Goal: Task Accomplishment & Management: Use online tool/utility

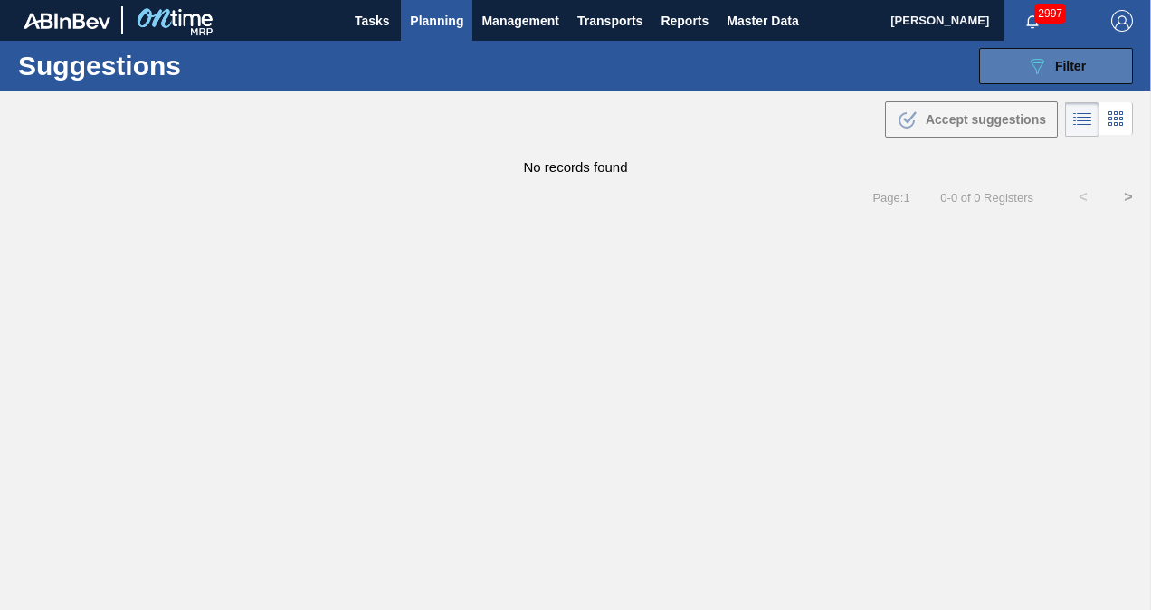
click at [1044, 71] on icon "089F7B8B-B2A5-4AFE-B5C0-19BA573D28AC" at bounding box center [1037, 66] width 22 height 22
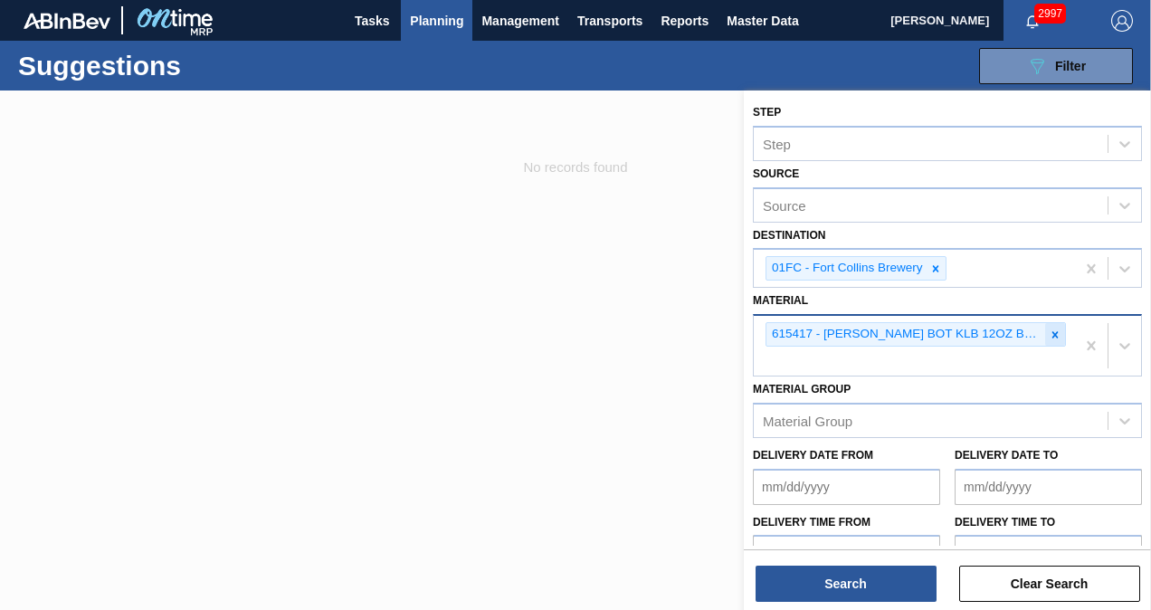
click at [1048, 334] on icon at bounding box center [1054, 334] width 13 height 13
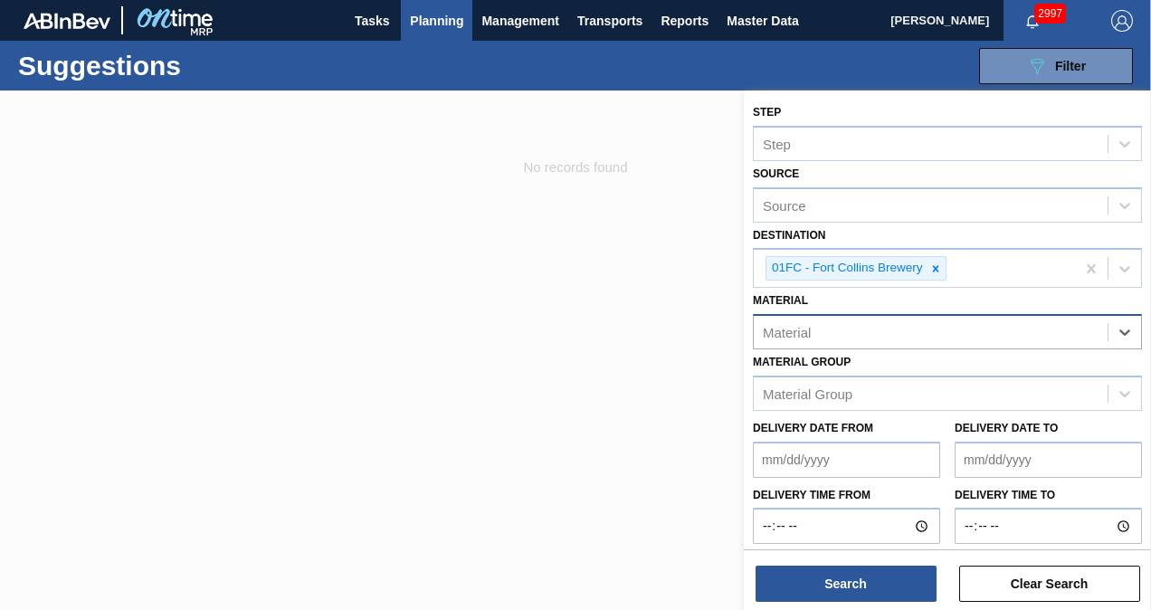
click at [788, 331] on div "Material" at bounding box center [787, 332] width 48 height 15
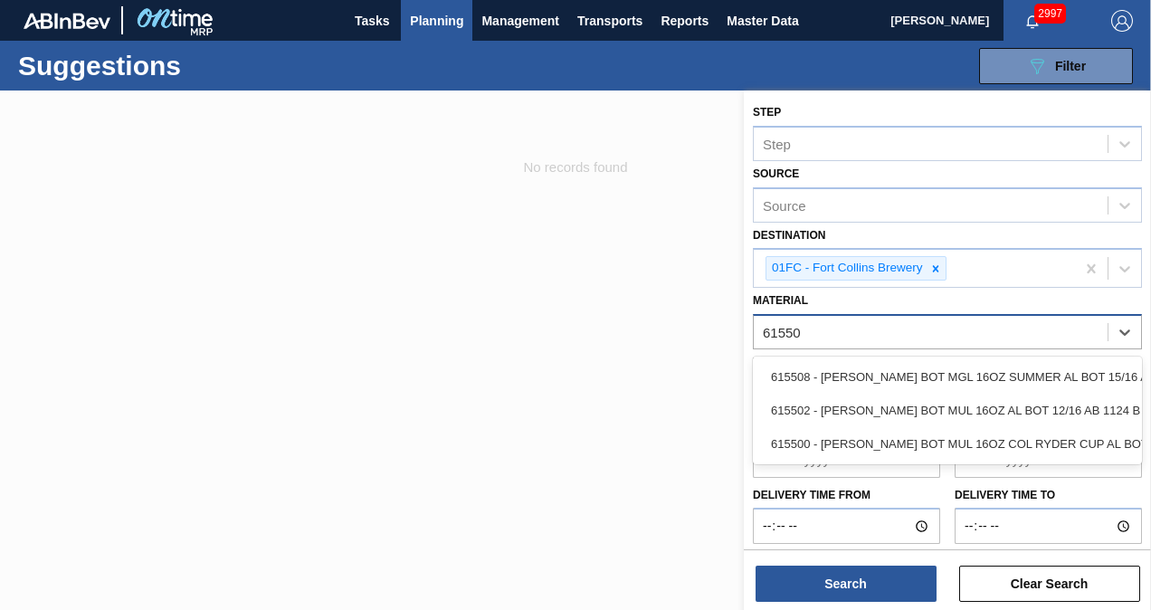
type input "615502"
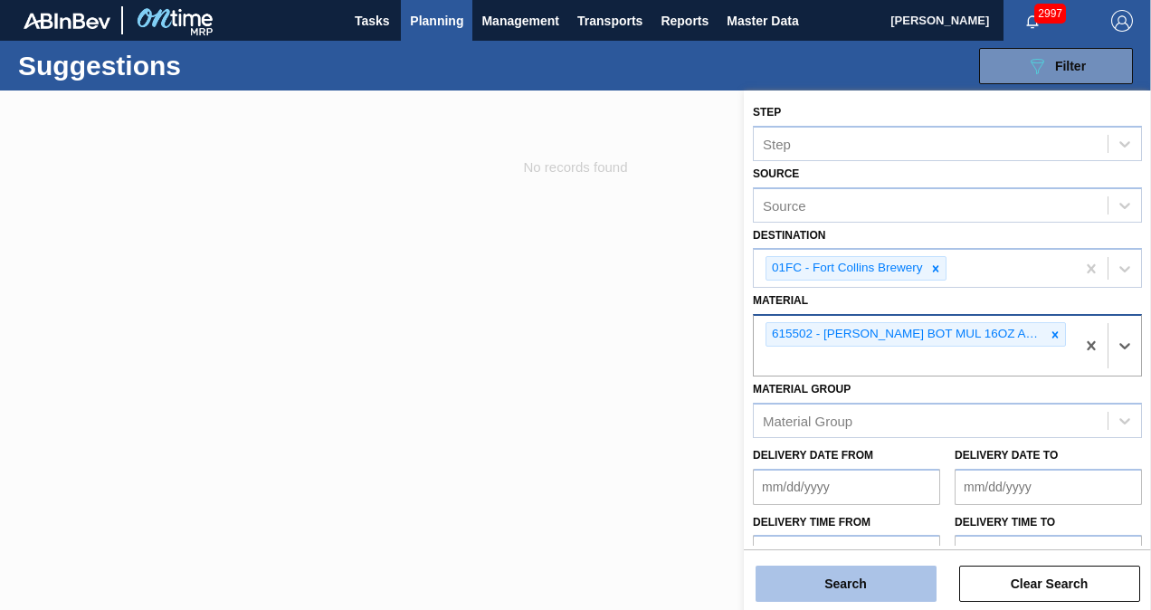
click at [824, 580] on button "Search" at bounding box center [845, 583] width 181 height 36
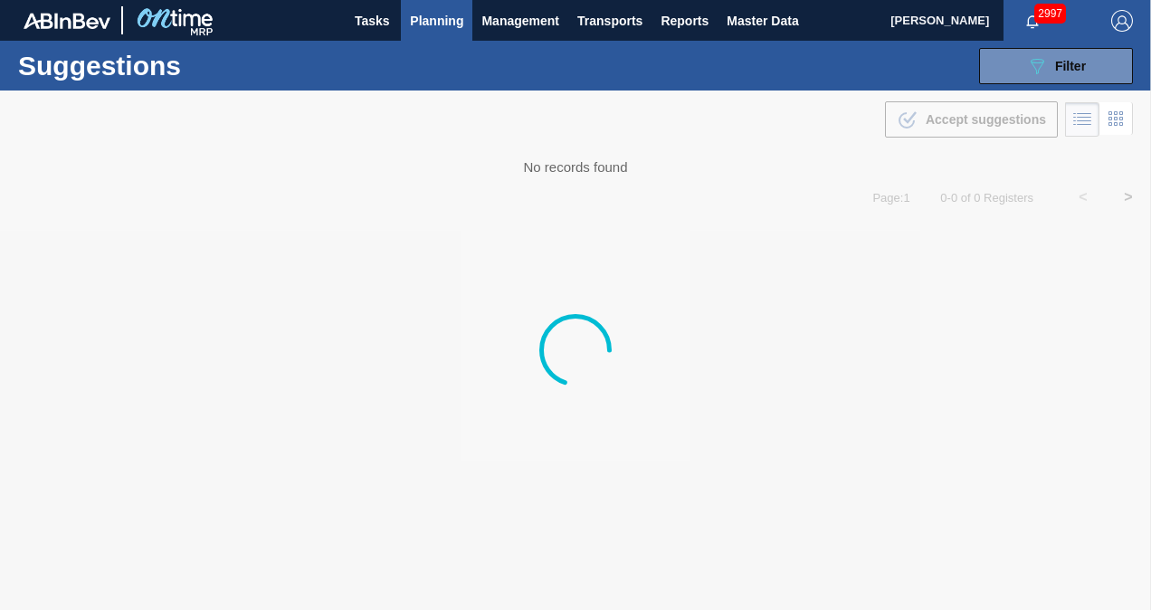
click at [1102, 273] on div at bounding box center [575, 349] width 1151 height 519
click at [422, 12] on span "Planning" at bounding box center [436, 21] width 53 height 22
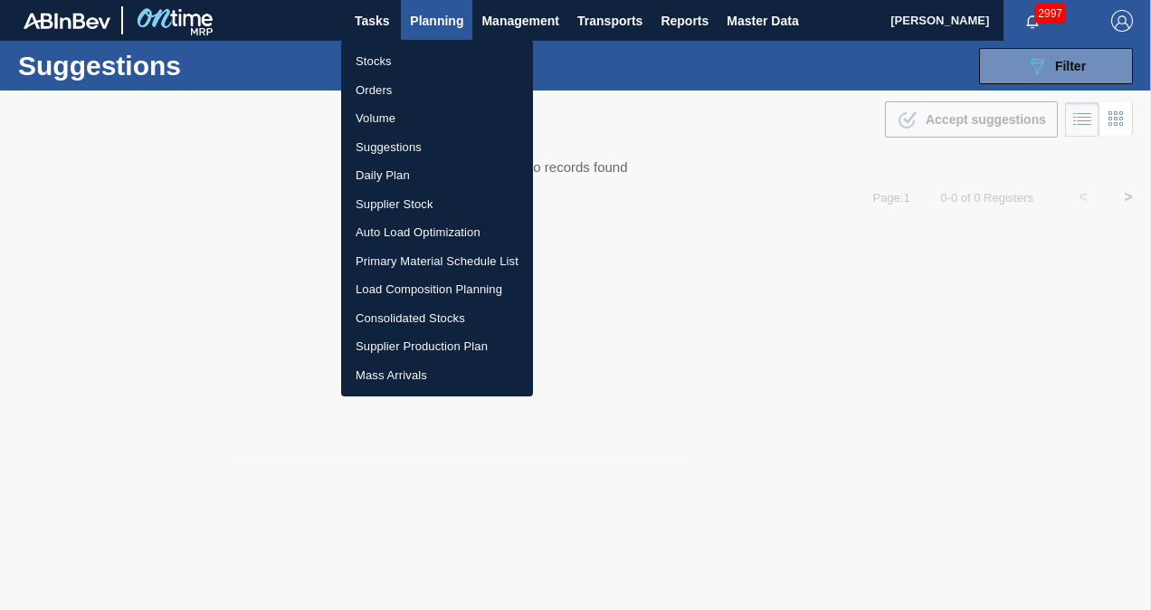
drag, startPoint x: 410, startPoint y: 170, endPoint x: 411, endPoint y: 159, distance: 10.9
click at [410, 170] on li "Daily Plan" at bounding box center [437, 175] width 192 height 29
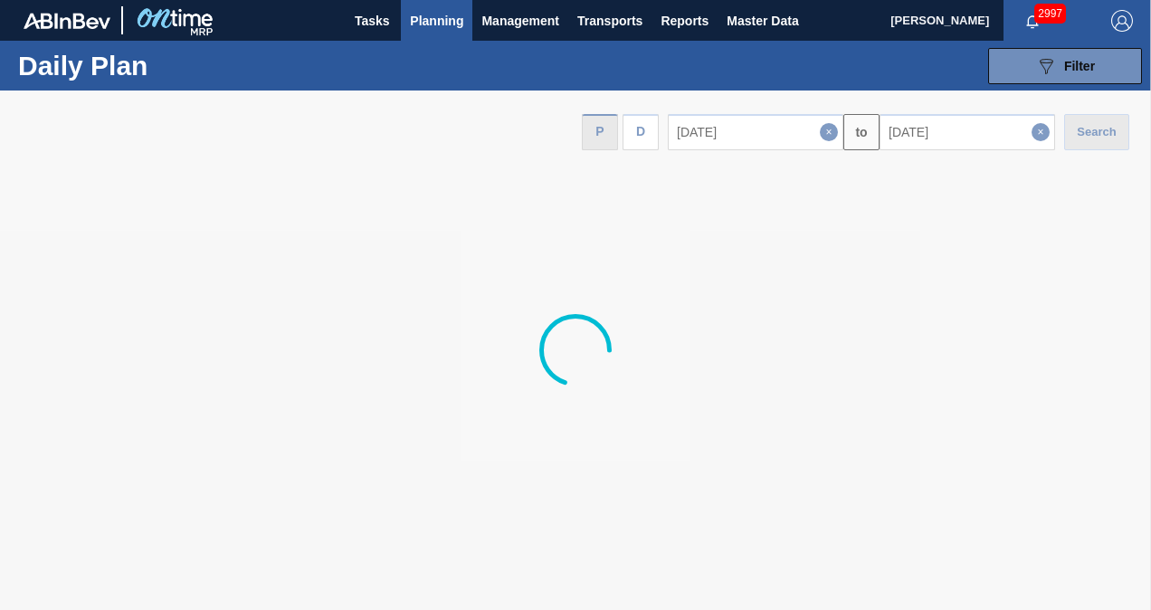
click at [441, 23] on span "Planning" at bounding box center [436, 21] width 53 height 22
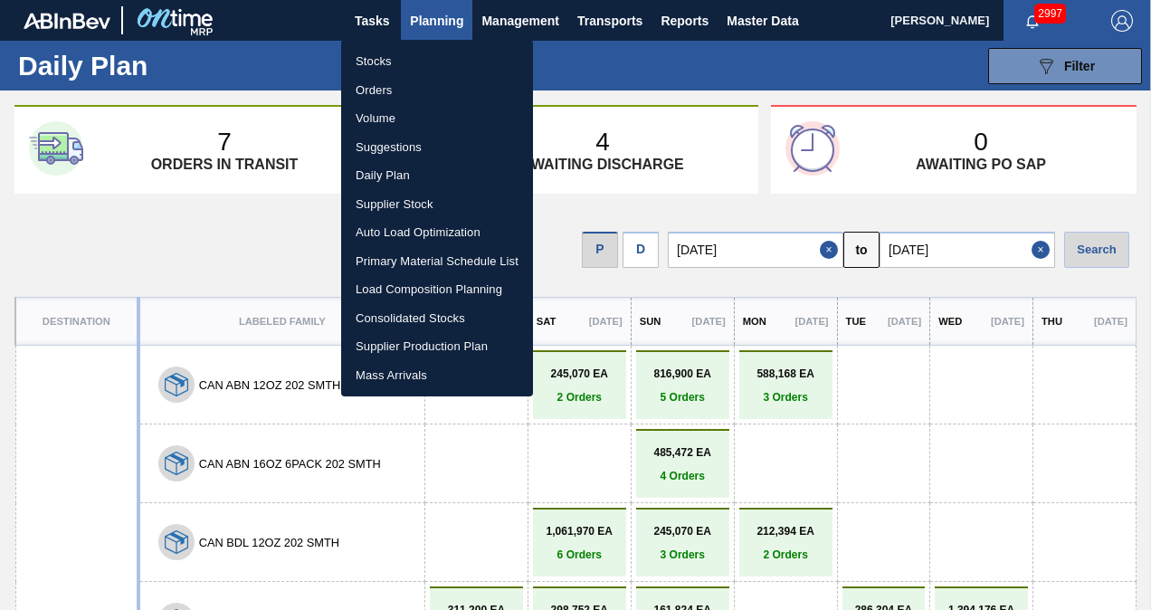
click at [412, 152] on li "Suggestions" at bounding box center [437, 147] width 192 height 29
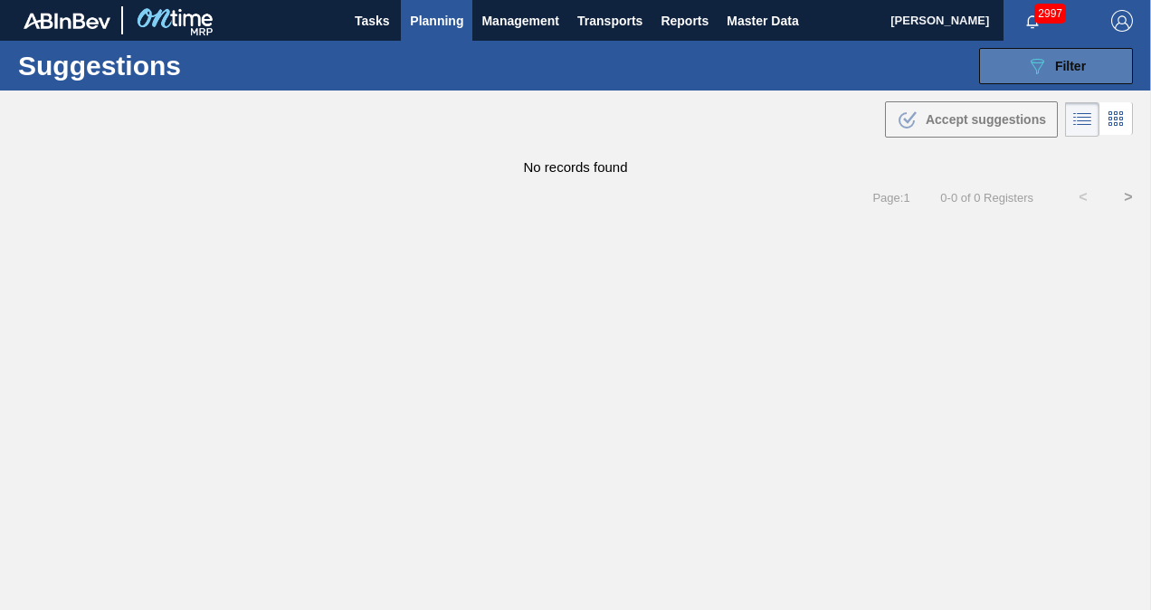
drag, startPoint x: 1012, startPoint y: 72, endPoint x: 1012, endPoint y: 83, distance: 10.9
click at [1012, 72] on button "089F7B8B-B2A5-4AFE-B5C0-19BA573D28AC Filter" at bounding box center [1056, 66] width 154 height 36
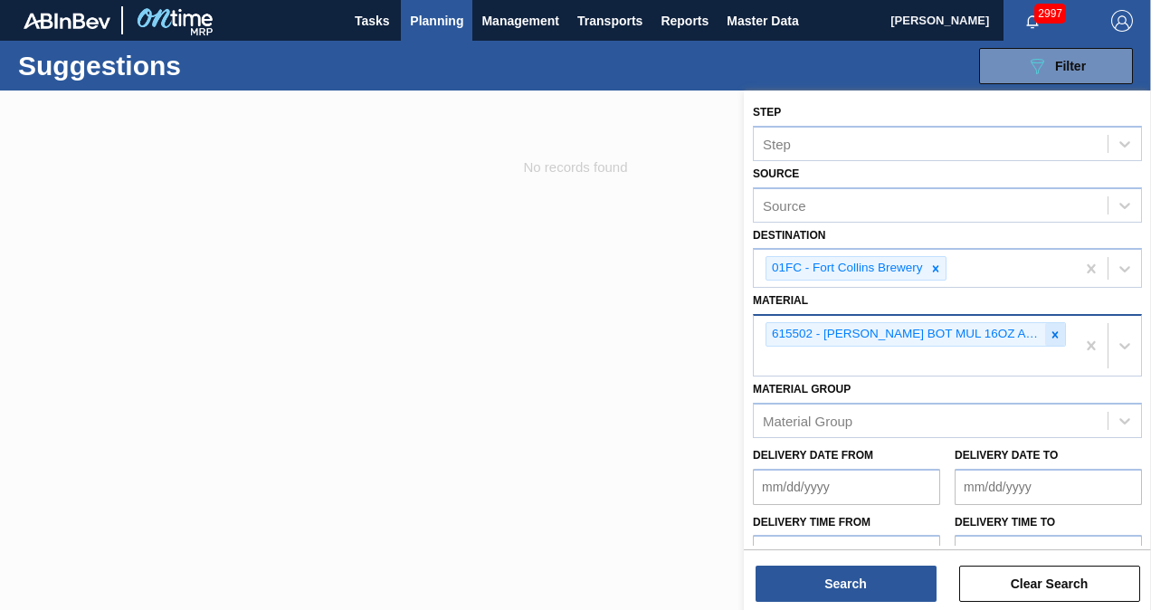
click at [1053, 332] on icon at bounding box center [1055, 334] width 6 height 6
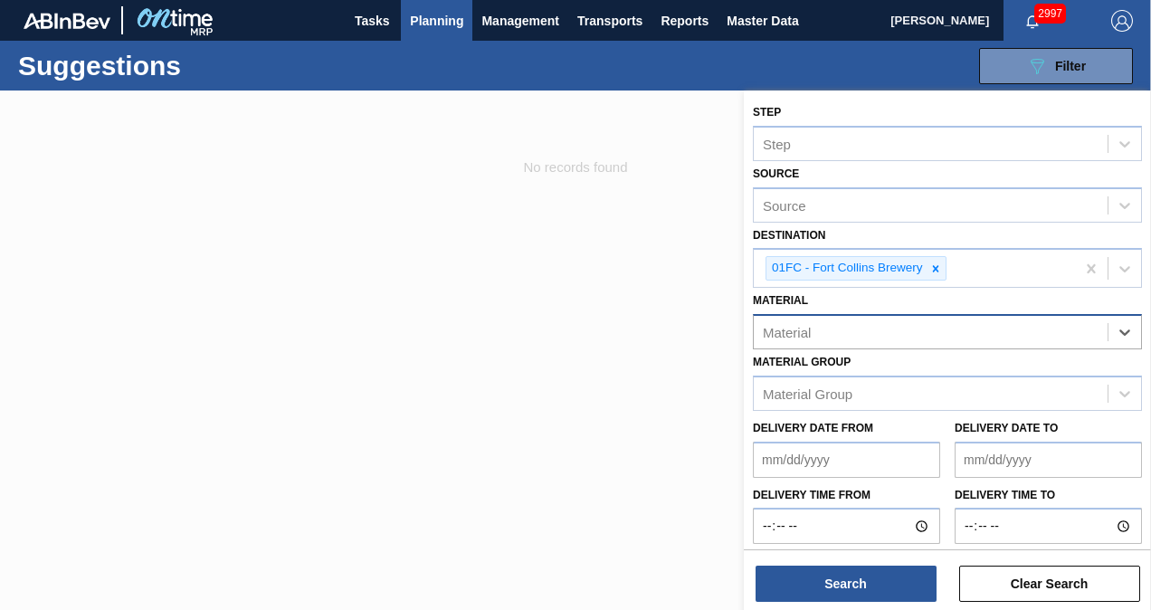
click at [926, 333] on div "Material" at bounding box center [930, 332] width 354 height 26
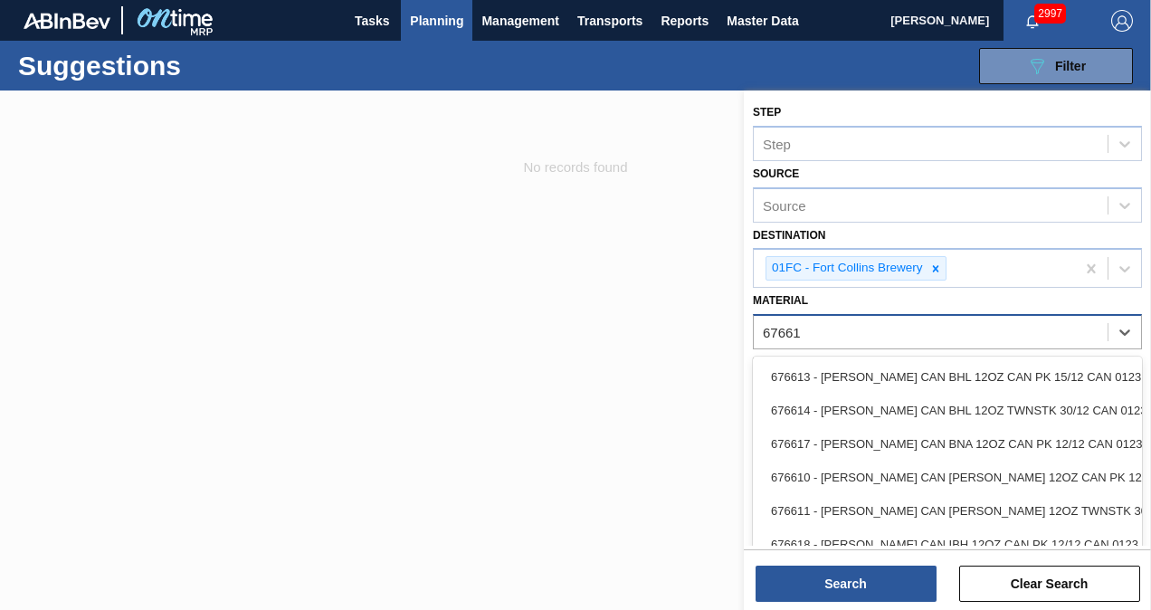
type input "676617"
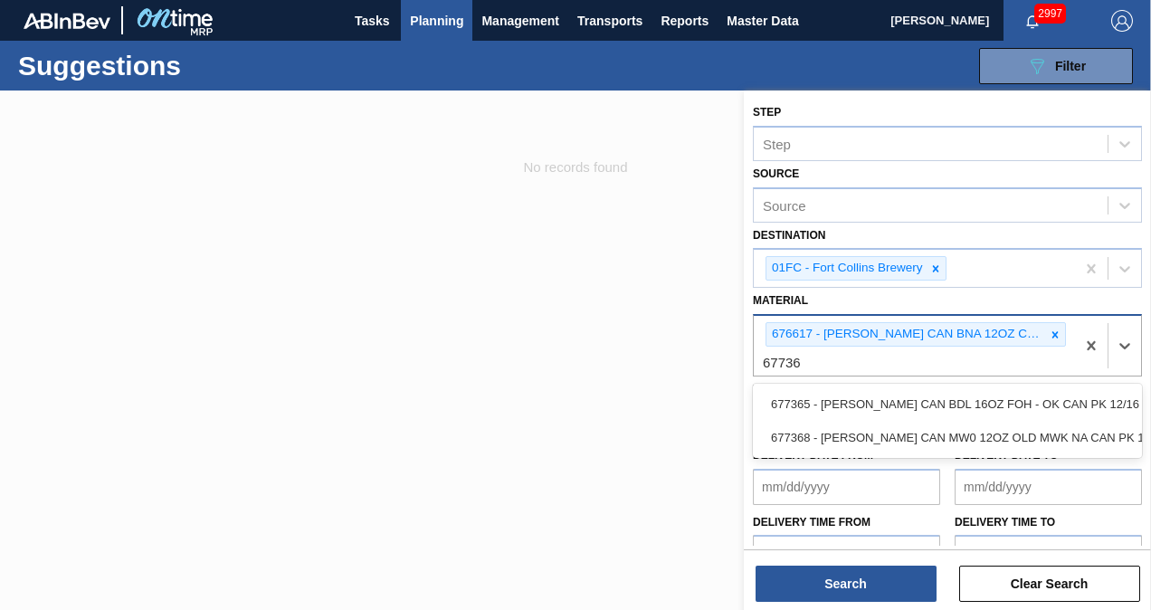
type input "677365"
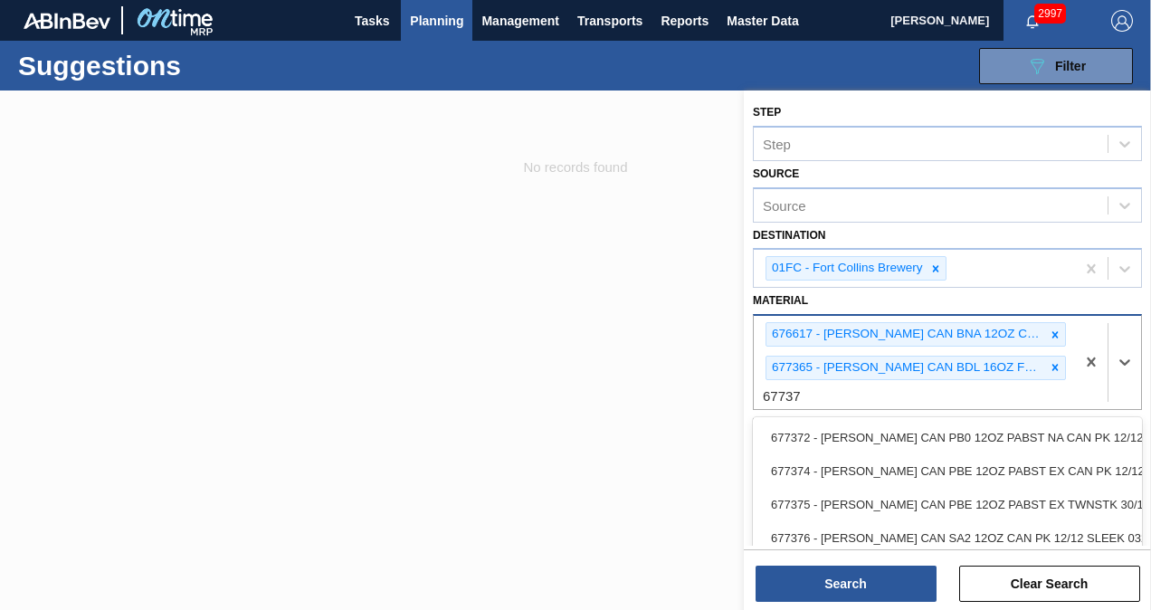
type input "677372"
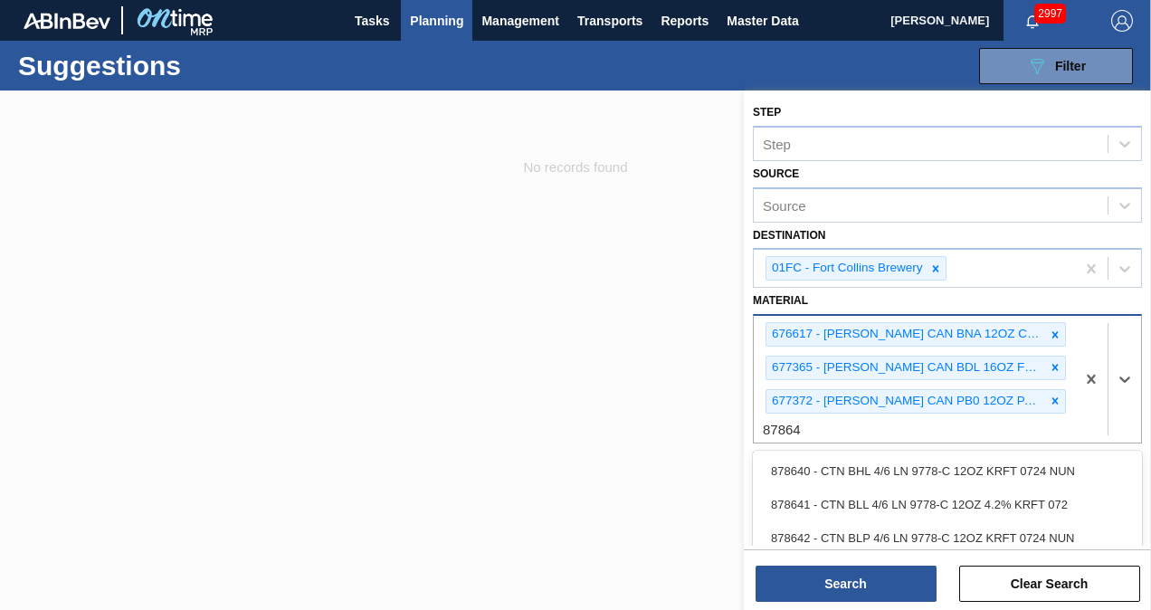
type input "878645"
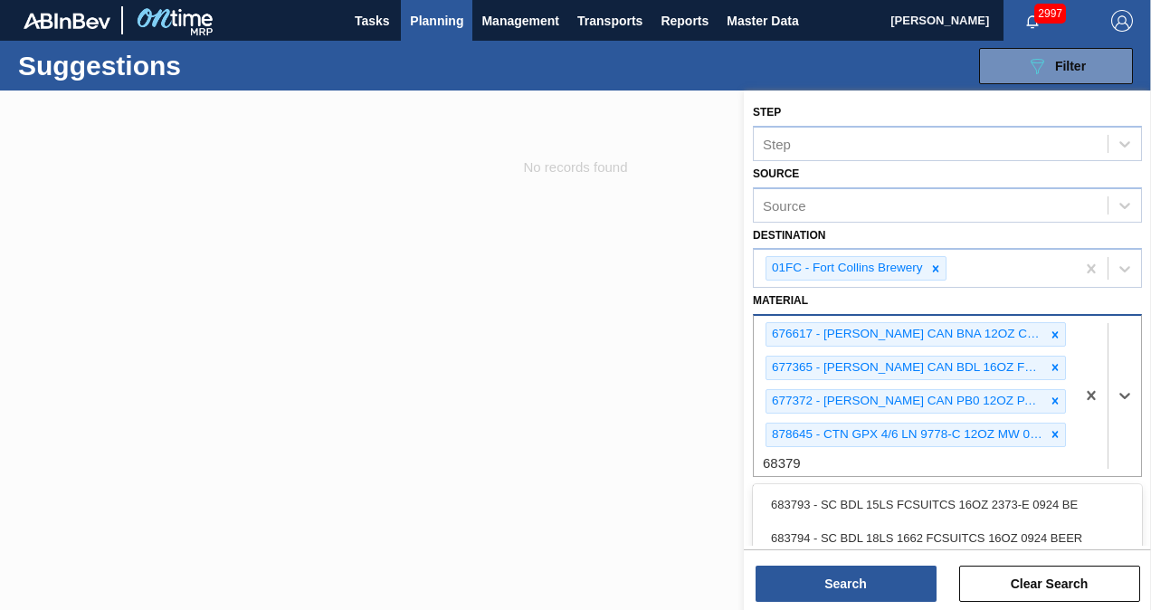
type input "683791"
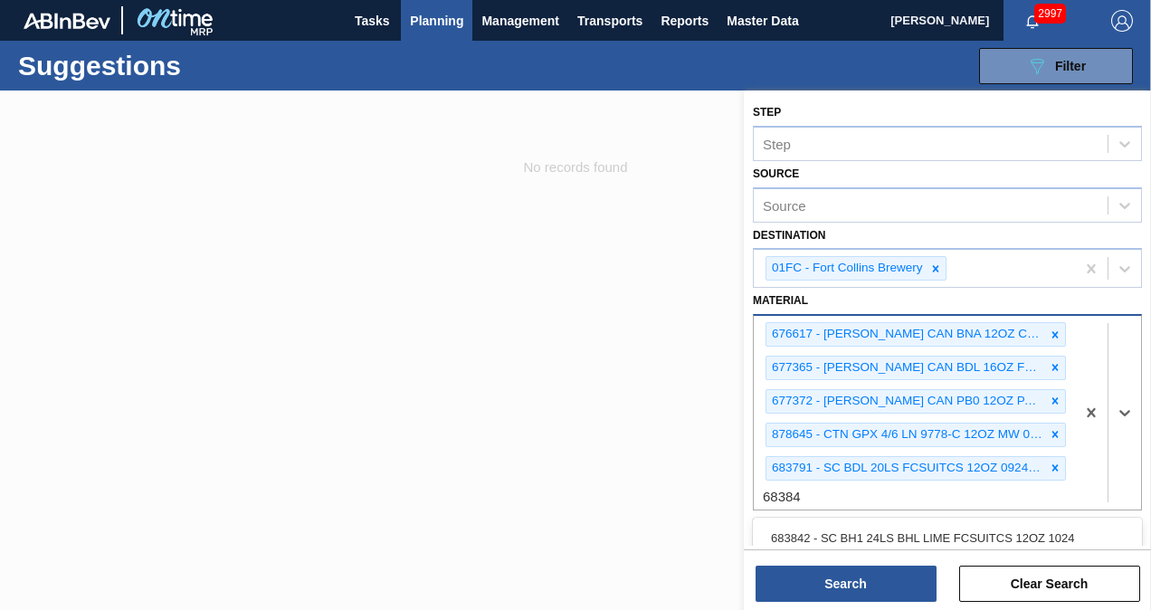
type input "683848"
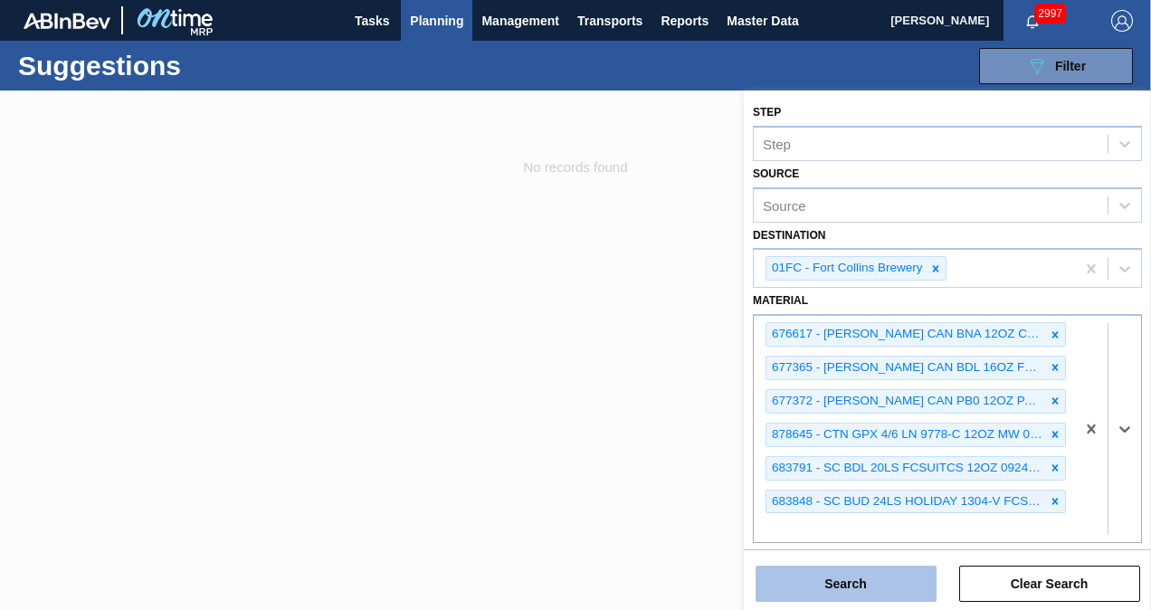
click at [824, 586] on button "Search" at bounding box center [845, 583] width 181 height 36
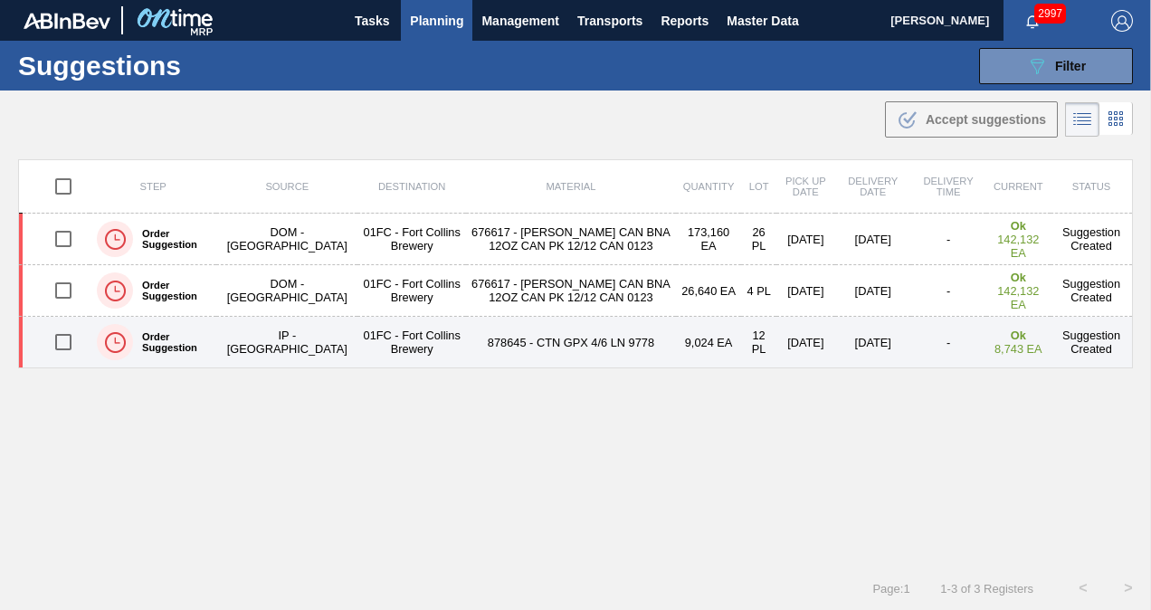
click at [64, 338] on input "checkbox" at bounding box center [63, 342] width 38 height 38
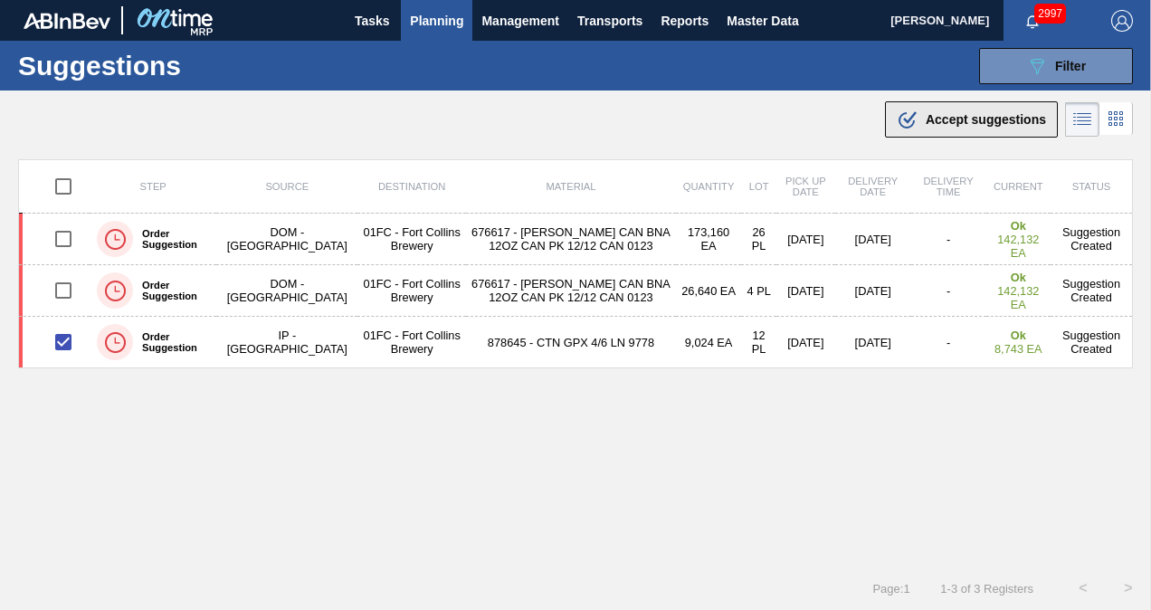
click at [945, 126] on span "Accept suggestions" at bounding box center [985, 119] width 120 height 14
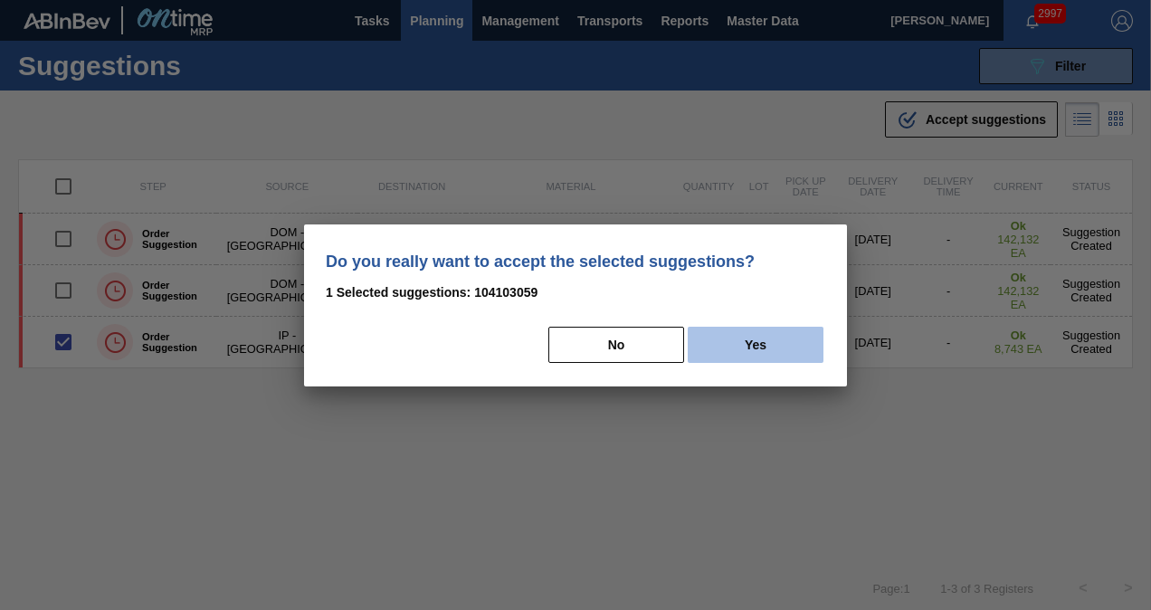
click at [750, 349] on button "Yes" at bounding box center [755, 345] width 136 height 36
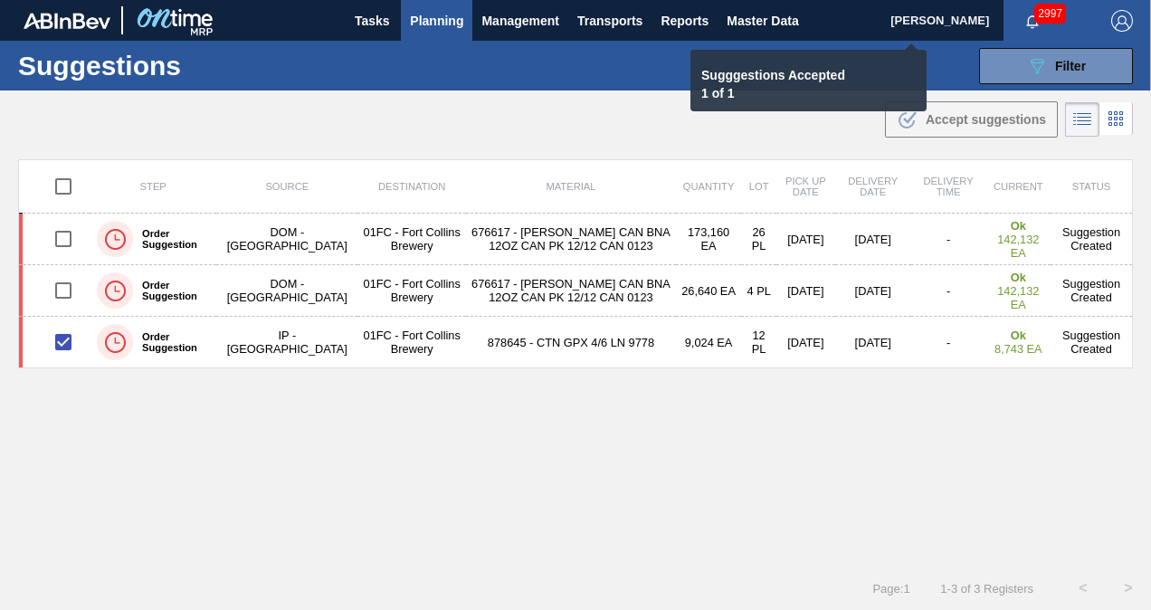
checkbox input "false"
